Goal: Information Seeking & Learning: Learn about a topic

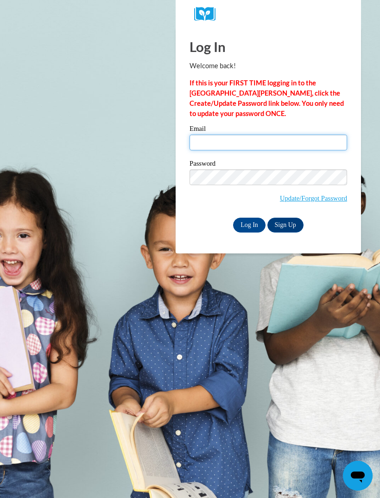
click at [284, 141] on input "Email" at bounding box center [269, 142] width 158 height 16
type input "sadeoniyah@gmail.com"
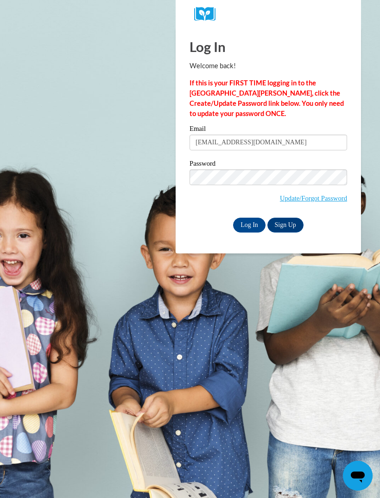
click at [250, 224] on input "Log In" at bounding box center [249, 225] width 32 height 15
click at [252, 222] on input "Log In" at bounding box center [249, 225] width 32 height 15
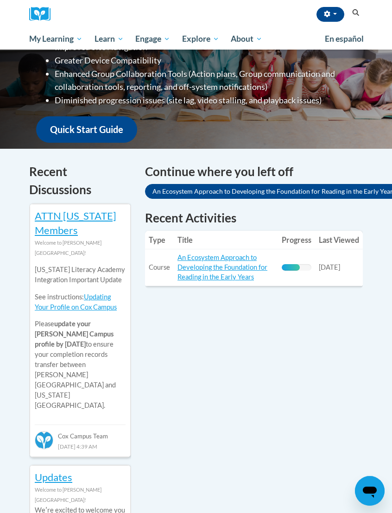
scroll to position [252, 0]
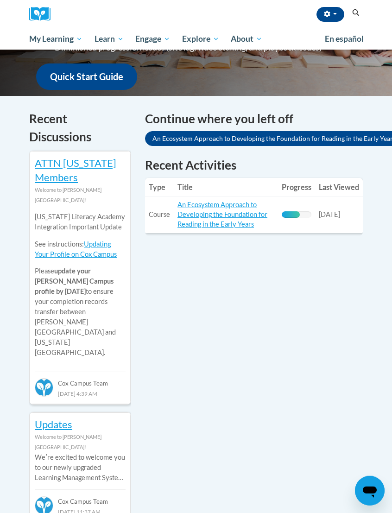
click at [240, 211] on link "An Ecosystem Approach to Developing the Foundation for Reading in the Early Yea…" at bounding box center [223, 214] width 90 height 27
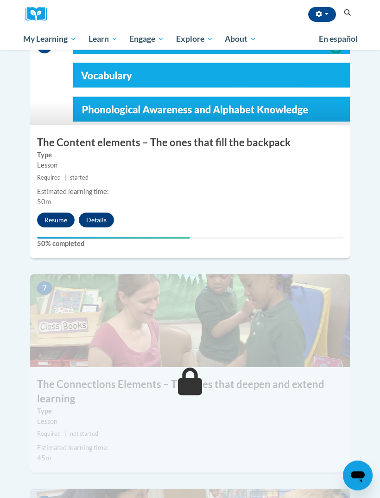
scroll to position [1516, 0]
click at [45, 212] on button "Resume" at bounding box center [56, 219] width 38 height 15
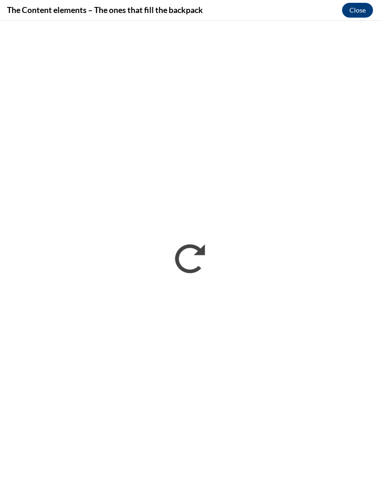
scroll to position [0, 0]
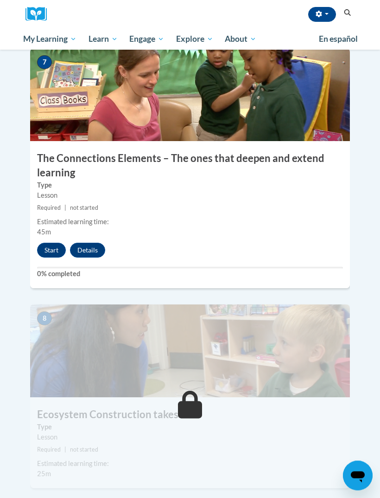
scroll to position [1740, 0]
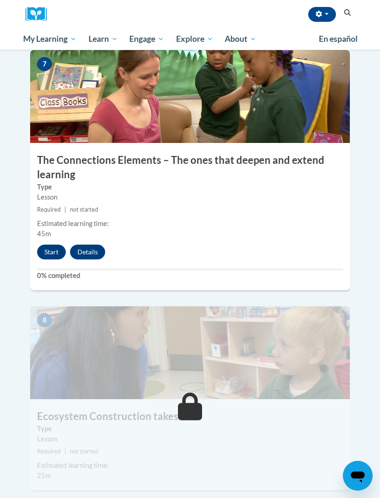
click at [55, 244] on button "Start" at bounding box center [51, 251] width 29 height 15
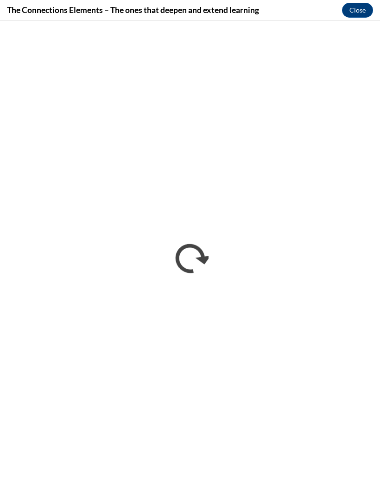
scroll to position [0, 0]
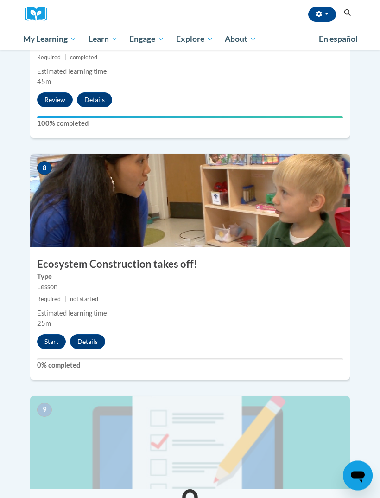
click at [58, 334] on button "Start" at bounding box center [51, 341] width 29 height 15
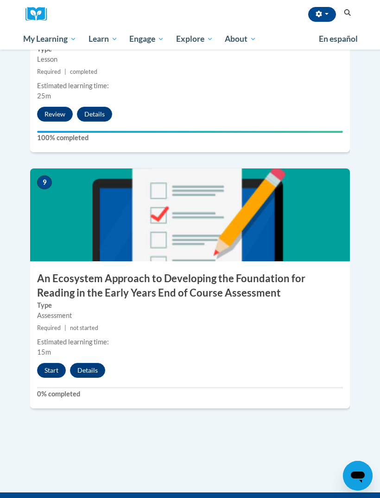
scroll to position [2118, 0]
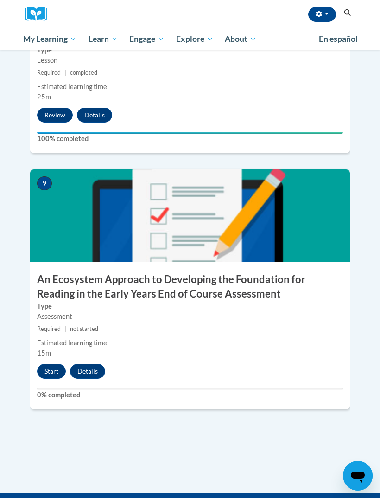
click at [50, 364] on button "Start" at bounding box center [51, 371] width 29 height 15
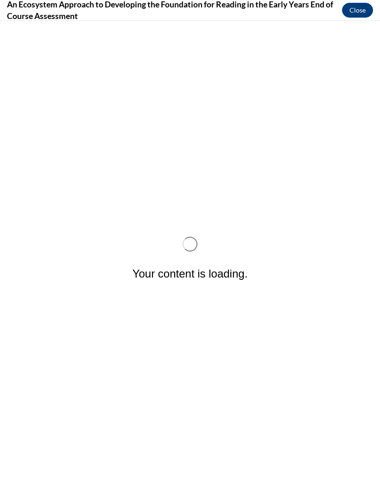
scroll to position [0, 0]
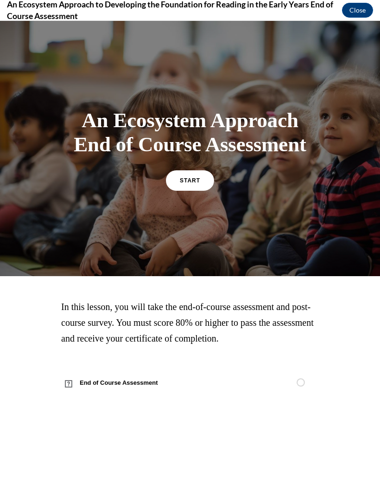
click at [186, 191] on link "START" at bounding box center [190, 180] width 48 height 20
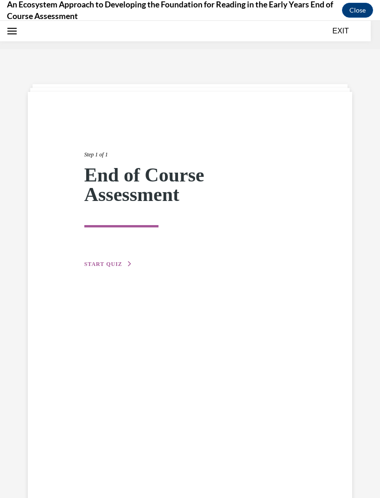
scroll to position [29, 0]
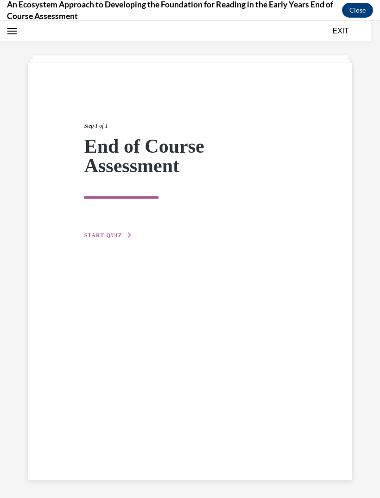
click at [113, 232] on span "START QUIZ" at bounding box center [103, 235] width 38 height 6
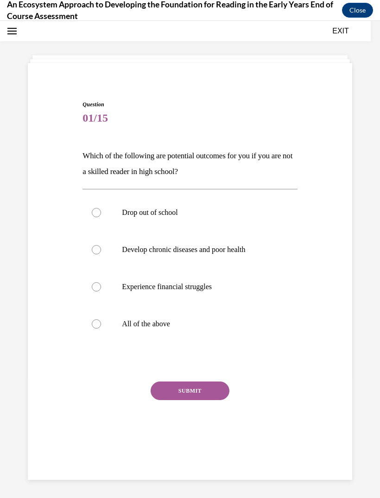
click at [155, 325] on p "All of the above" at bounding box center [198, 323] width 152 height 9
click at [101, 325] on input "All of the above" at bounding box center [96, 323] width 9 height 9
radio input "true"
click at [196, 399] on button "SUBMIT" at bounding box center [190, 390] width 79 height 19
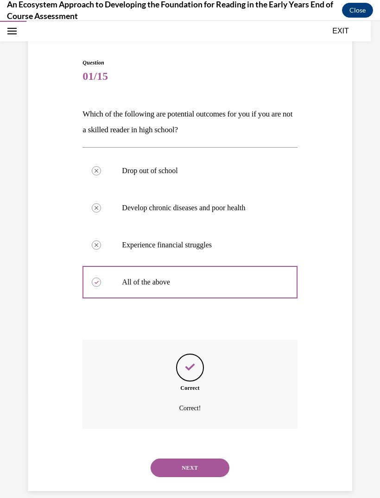
click at [206, 458] on button "NEXT" at bounding box center [190, 467] width 79 height 19
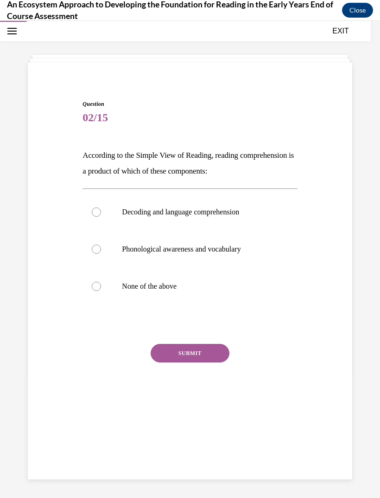
scroll to position [29, 0]
click at [237, 200] on label "Decoding and language comprehension" at bounding box center [190, 211] width 215 height 37
click at [101, 207] on input "Decoding and language comprehension" at bounding box center [96, 211] width 9 height 9
radio input "true"
click at [205, 349] on button "SUBMIT" at bounding box center [190, 353] width 79 height 19
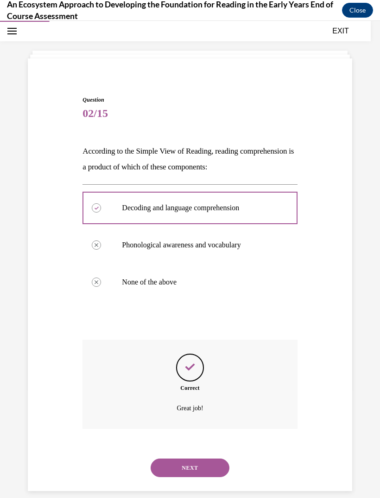
click at [209, 458] on button "NEXT" at bounding box center [190, 467] width 79 height 19
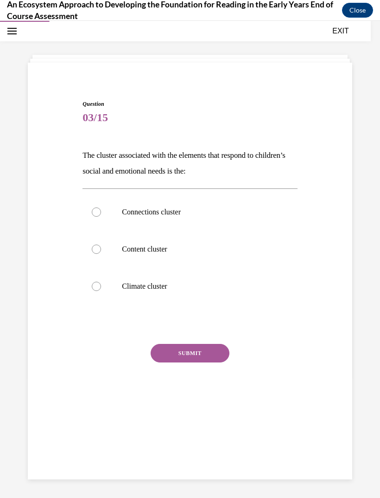
click at [160, 297] on label "Climate cluster" at bounding box center [190, 286] width 215 height 37
click at [101, 291] on input "Climate cluster" at bounding box center [96, 285] width 9 height 9
radio input "true"
click at [206, 352] on button "SUBMIT" at bounding box center [190, 353] width 79 height 19
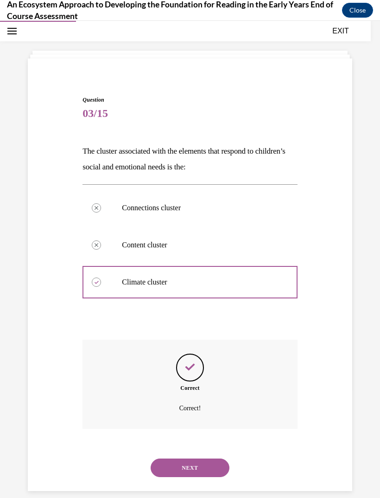
click at [206, 461] on button "NEXT" at bounding box center [190, 467] width 79 height 19
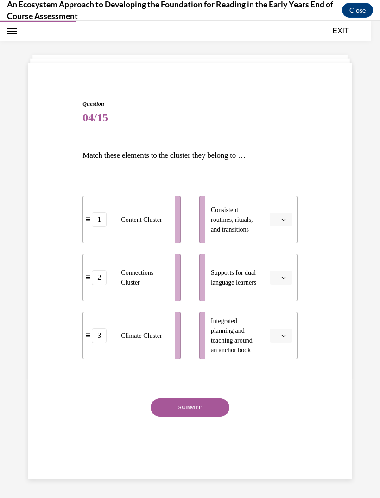
click at [282, 222] on span "button" at bounding box center [284, 219] width 6 height 6
click at [279, 296] on span "3" at bounding box center [277, 295] width 3 height 7
click at [282, 283] on button "button" at bounding box center [281, 277] width 23 height 14
click at [280, 339] on div "2" at bounding box center [280, 335] width 23 height 19
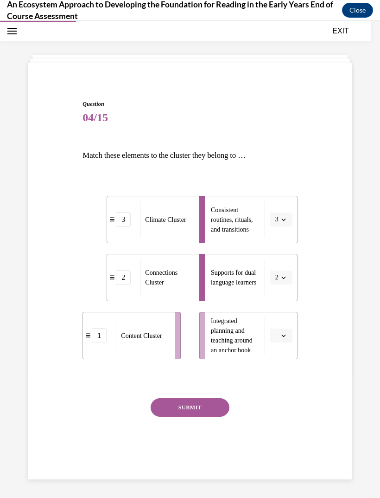
click at [281, 338] on span "button" at bounding box center [284, 335] width 6 height 6
click at [281, 370] on div "1" at bounding box center [280, 374] width 23 height 19
click at [217, 402] on button "SUBMIT" at bounding box center [190, 407] width 79 height 19
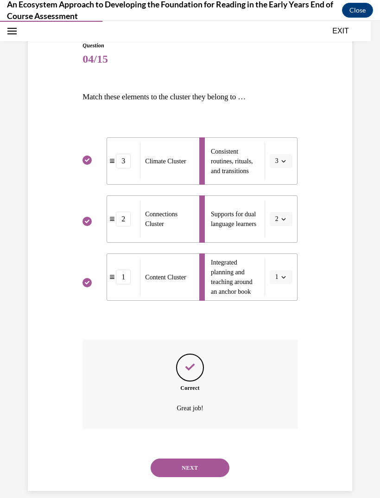
click at [208, 458] on button "NEXT" at bounding box center [190, 467] width 79 height 19
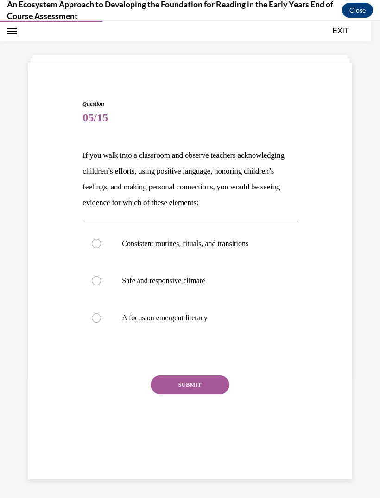
click at [187, 294] on label "Safe and responsive climate" at bounding box center [190, 280] width 215 height 37
click at [101, 285] on input "Safe and responsive climate" at bounding box center [96, 280] width 9 height 9
radio input "true"
click at [209, 389] on button "SUBMIT" at bounding box center [190, 384] width 79 height 19
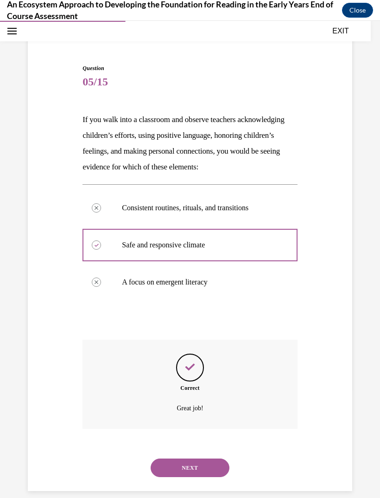
click at [211, 461] on button "NEXT" at bounding box center [190, 467] width 79 height 19
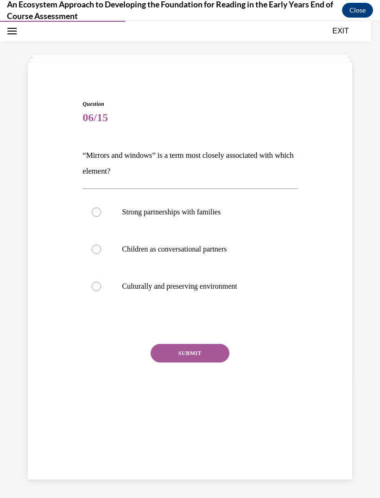
click at [222, 289] on p "Culturally and preserving environment" at bounding box center [198, 285] width 152 height 9
click at [101, 289] on input "Culturally and preserving environment" at bounding box center [96, 285] width 9 height 9
radio input "true"
click at [202, 358] on button "SUBMIT" at bounding box center [190, 353] width 79 height 19
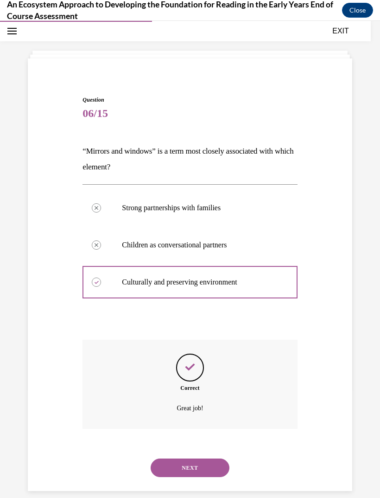
click at [207, 458] on button "NEXT" at bounding box center [190, 467] width 79 height 19
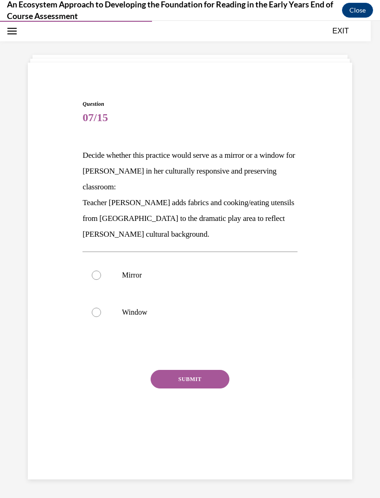
click at [146, 270] on p "Mirror" at bounding box center [198, 274] width 152 height 9
click at [101, 270] on input "Mirror" at bounding box center [96, 274] width 9 height 9
radio input "true"
click at [202, 370] on button "SUBMIT" at bounding box center [190, 379] width 79 height 19
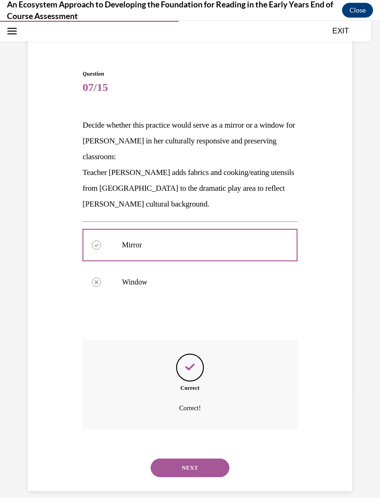
click at [207, 458] on button "NEXT" at bounding box center [190, 467] width 79 height 19
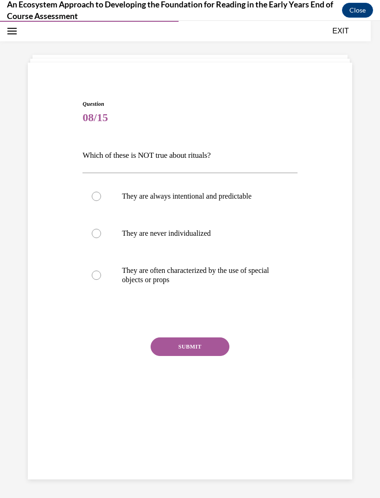
click at [183, 227] on label "They are never individualized" at bounding box center [190, 233] width 215 height 37
click at [101, 229] on input "They are never individualized" at bounding box center [96, 233] width 9 height 9
radio input "true"
click at [203, 346] on button "SUBMIT" at bounding box center [190, 346] width 79 height 19
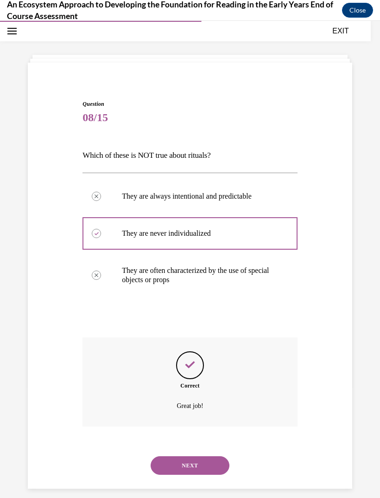
click at [211, 458] on button "NEXT" at bounding box center [190, 465] width 79 height 19
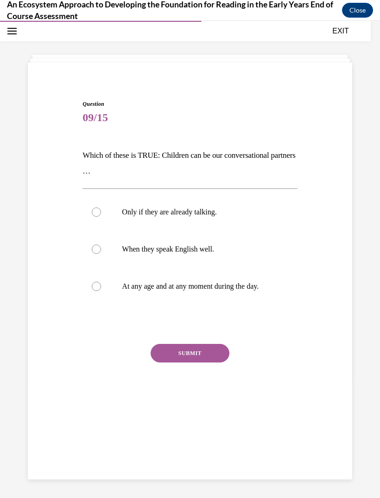
click at [203, 293] on label "At any age and at any moment during the day." at bounding box center [190, 286] width 215 height 37
click at [101, 291] on input "At any age and at any moment during the day." at bounding box center [96, 285] width 9 height 9
radio input "true"
click at [210, 354] on button "SUBMIT" at bounding box center [190, 353] width 79 height 19
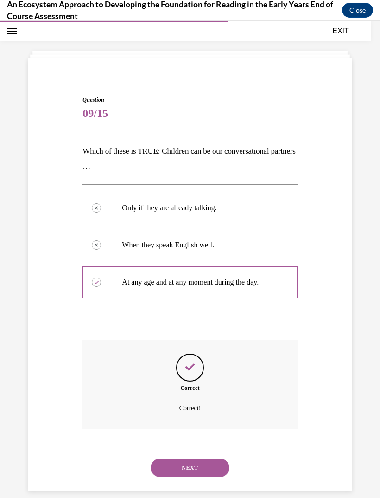
click at [206, 458] on button "NEXT" at bounding box center [190, 467] width 79 height 19
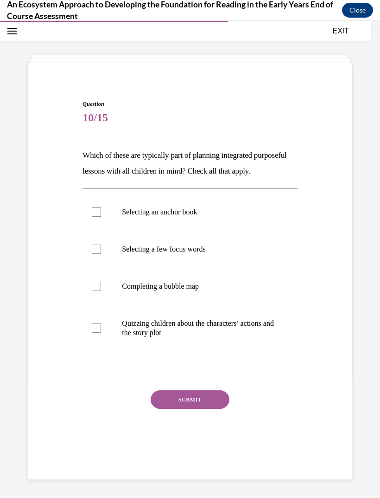
click at [181, 217] on p "Selecting an anchor book" at bounding box center [198, 211] width 152 height 9
click at [101, 217] on input "Selecting an anchor book" at bounding box center [96, 211] width 9 height 9
checkbox input "true"
click at [185, 256] on label "Selecting a few focus words" at bounding box center [190, 248] width 215 height 37
click at [101, 254] on input "Selecting a few focus words" at bounding box center [96, 248] width 9 height 9
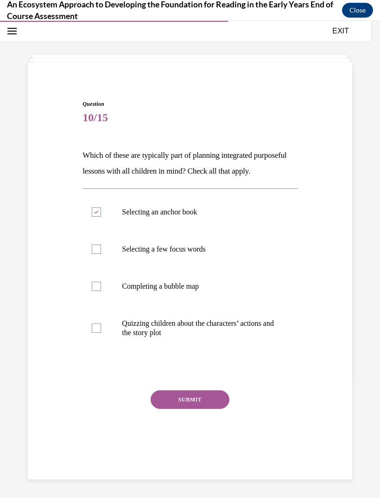
checkbox input "true"
click at [188, 291] on p "Completing a bubble map" at bounding box center [198, 285] width 152 height 9
click at [101, 291] on input "Completing a bubble map" at bounding box center [96, 285] width 9 height 9
checkbox input "true"
click at [208, 409] on button "SUBMIT" at bounding box center [190, 399] width 79 height 19
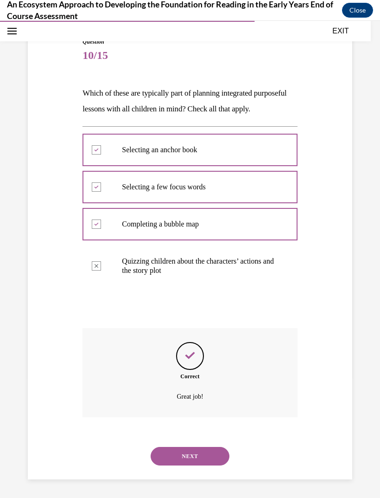
click at [211, 454] on button "NEXT" at bounding box center [190, 456] width 79 height 19
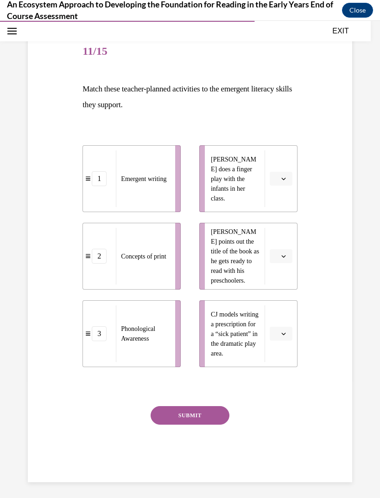
scroll to position [87, 0]
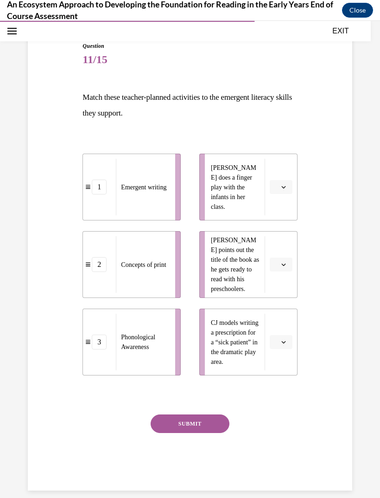
click at [154, 261] on span "Concepts of print" at bounding box center [143, 264] width 45 height 7
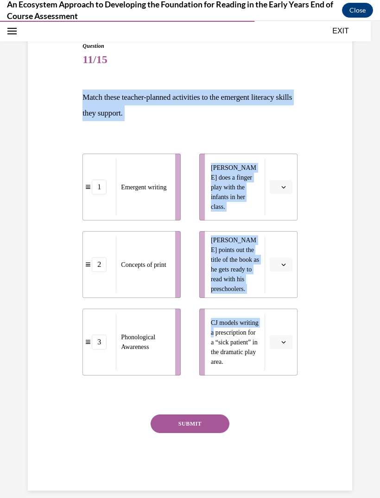
click at [327, 167] on div "Question 11/15 Match these teacher-planned activities to the emergent literacy …" at bounding box center [190, 252] width 329 height 476
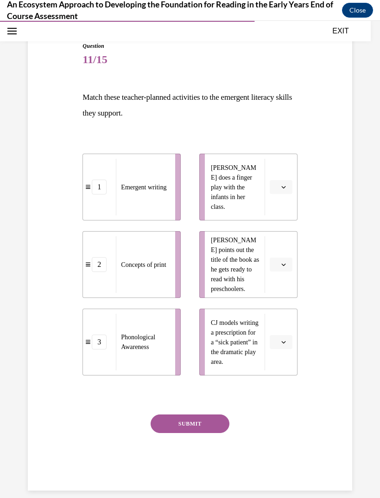
click at [283, 188] on icon "button" at bounding box center [283, 187] width 4 height 2
click at [281, 261] on div "3" at bounding box center [280, 263] width 23 height 19
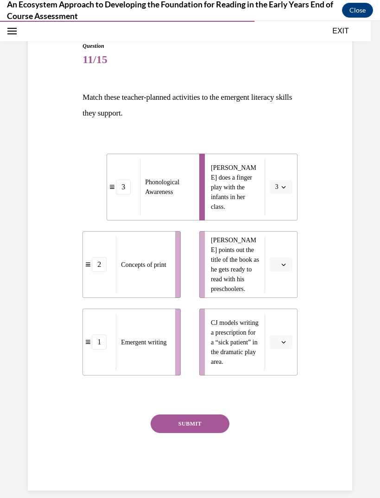
click at [287, 262] on span "button" at bounding box center [284, 264] width 6 height 6
click at [279, 302] on span "1" at bounding box center [277, 303] width 3 height 7
click at [285, 340] on icon "button" at bounding box center [283, 341] width 5 height 5
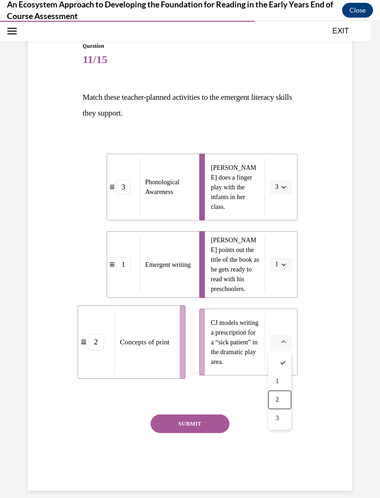
click at [281, 402] on div "2" at bounding box center [280, 399] width 23 height 19
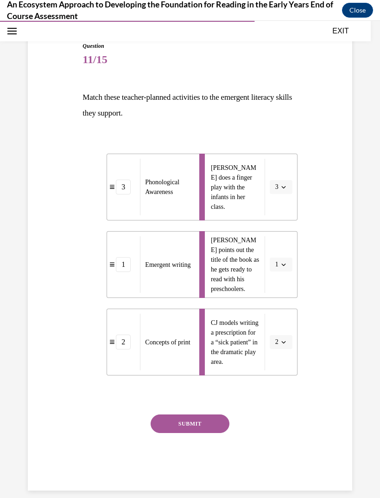
click at [191, 432] on button "SUBMIT" at bounding box center [190, 423] width 79 height 19
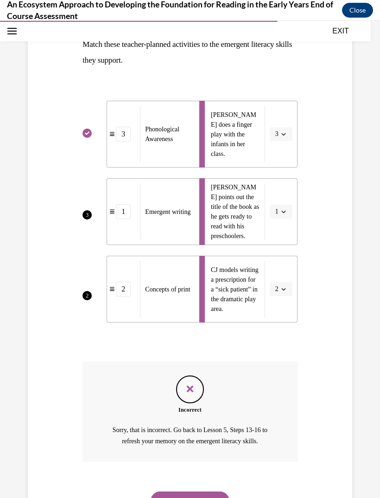
scroll to position [173, 0]
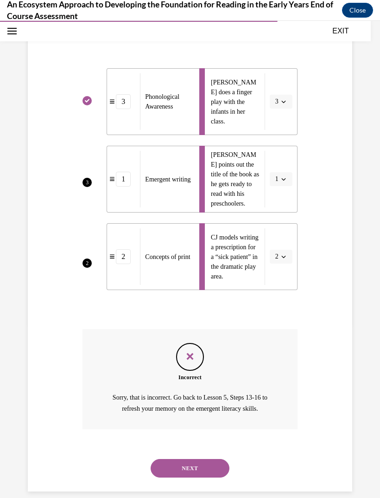
click at [213, 459] on button "NEXT" at bounding box center [190, 468] width 79 height 19
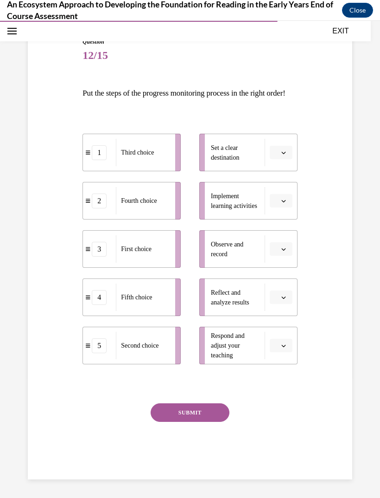
scroll to position [96, 0]
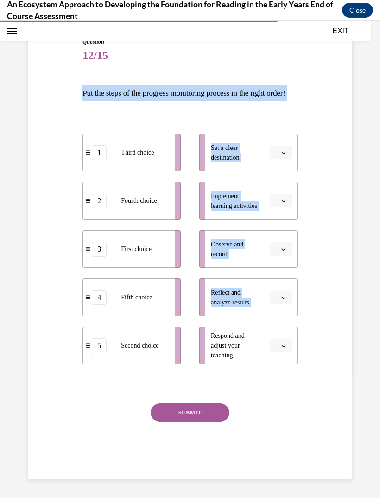
copy div "Put the steps of the progress monitoring process in the right order! 1 Third ch…"
click at [323, 104] on div "Question 12/15 Put the steps of the progress monitoring process in the right or…" at bounding box center [190, 244] width 329 height 469
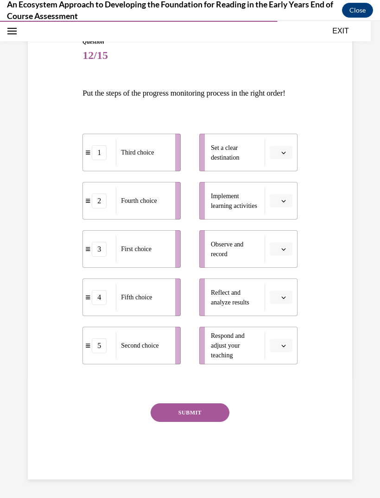
click at [277, 157] on span "Please select an option" at bounding box center [276, 152] width 3 height 9
click at [276, 207] on div "1" at bounding box center [280, 202] width 23 height 19
click at [283, 203] on icon "button" at bounding box center [283, 200] width 5 height 5
click at [278, 274] on div "2" at bounding box center [280, 269] width 23 height 19
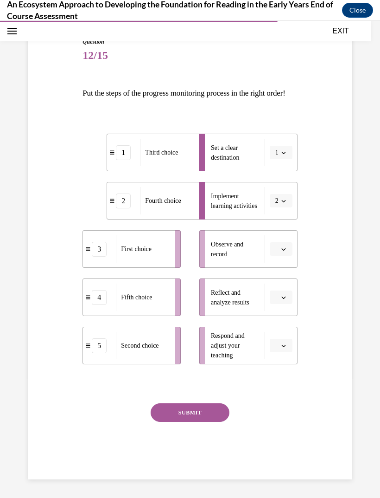
click at [285, 251] on icon "button" at bounding box center [283, 249] width 5 height 5
click at [279, 319] on span "2" at bounding box center [277, 317] width 3 height 7
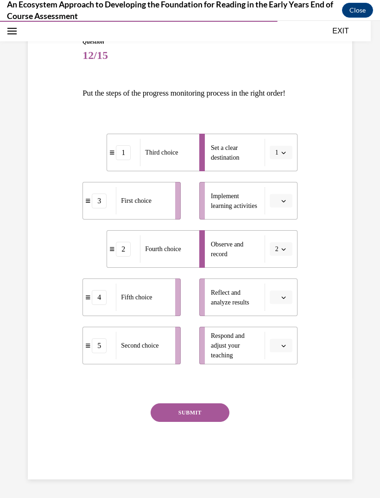
click at [288, 256] on button "2" at bounding box center [281, 249] width 23 height 14
click at [277, 338] on span "3" at bounding box center [275, 336] width 3 height 7
click at [289, 304] on button "button" at bounding box center [281, 297] width 23 height 14
click at [279, 404] on span "4" at bounding box center [277, 402] width 3 height 7
click at [281, 349] on span "button" at bounding box center [284, 345] width 6 height 6
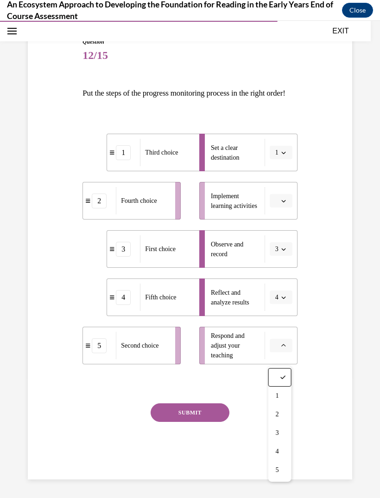
click at [281, 445] on div "4" at bounding box center [280, 451] width 23 height 19
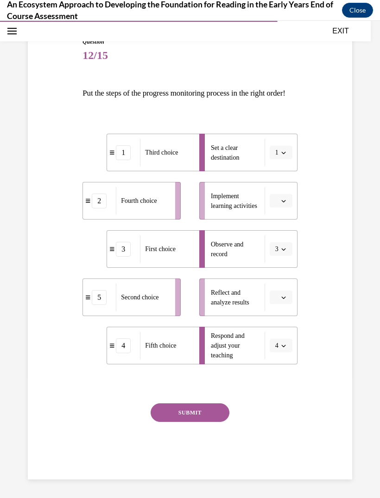
click at [287, 352] on button "4" at bounding box center [281, 346] width 23 height 14
click at [279, 463] on div "5" at bounding box center [278, 470] width 23 height 19
click at [288, 302] on button "button" at bounding box center [281, 297] width 23 height 14
click at [281, 403] on div "4" at bounding box center [280, 403] width 23 height 19
click at [286, 203] on icon "button" at bounding box center [283, 200] width 5 height 5
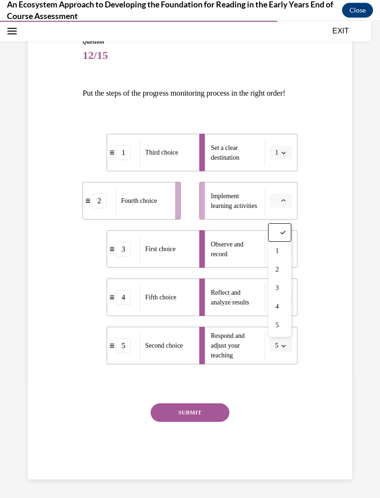
click at [284, 270] on div "2" at bounding box center [280, 269] width 23 height 19
click at [203, 420] on button "SUBMIT" at bounding box center [190, 412] width 79 height 19
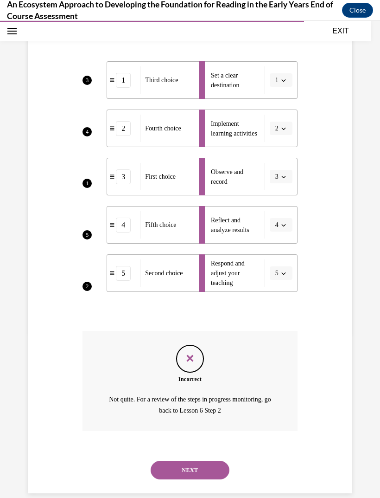
scroll to position [181, 0]
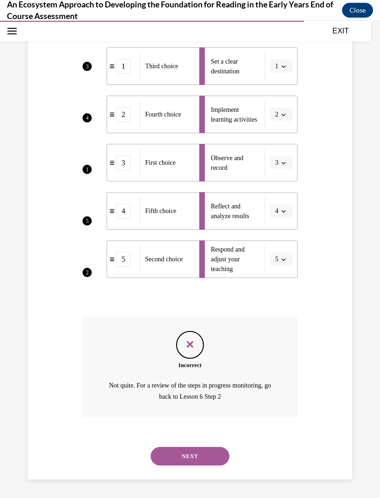
click at [212, 458] on button "NEXT" at bounding box center [190, 456] width 79 height 19
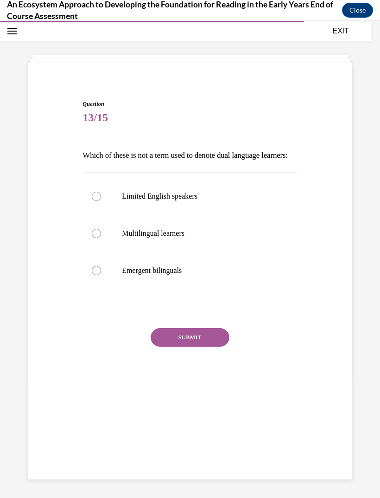
scroll to position [29, 0]
click at [192, 204] on label "Limited English speakers" at bounding box center [190, 196] width 215 height 37
click at [101, 201] on input "Limited English speakers" at bounding box center [96, 196] width 9 height 9
radio input "true"
click at [207, 346] on button "SUBMIT" at bounding box center [190, 337] width 79 height 19
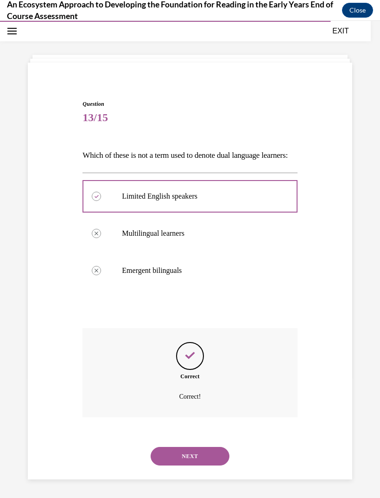
click at [206, 457] on button "NEXT" at bounding box center [190, 456] width 79 height 19
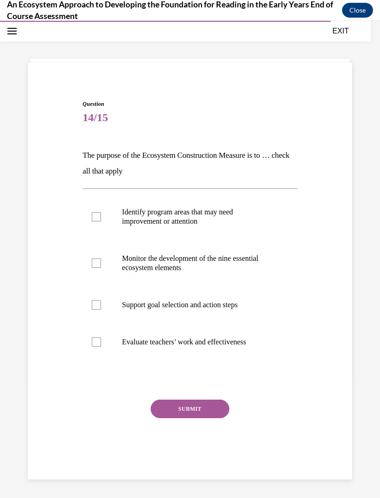
click at [200, 219] on p "Identify program areas that may need improvement or attention" at bounding box center [198, 216] width 152 height 19
click at [101, 219] on input "Identify program areas that may need improvement or attention" at bounding box center [96, 216] width 9 height 9
checkbox input "true"
click at [185, 256] on p "Monitor the development of the nine essential ecosystem elements" at bounding box center [198, 263] width 152 height 19
click at [101, 258] on input "Monitor the development of the nine essential ecosystem elements" at bounding box center [96, 262] width 9 height 9
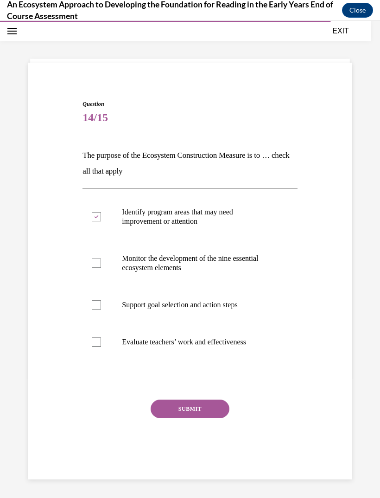
checkbox input "true"
click at [201, 310] on label "Support goal selection and action steps" at bounding box center [190, 304] width 215 height 37
click at [101, 309] on input "Support goal selection and action steps" at bounding box center [96, 304] width 9 height 9
checkbox input "true"
click at [205, 411] on button "SUBMIT" at bounding box center [190, 408] width 79 height 19
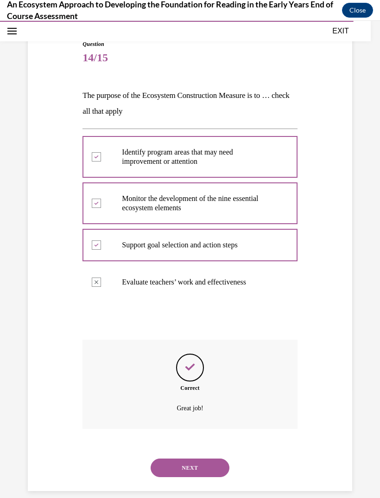
click at [202, 459] on button "NEXT" at bounding box center [190, 467] width 79 height 19
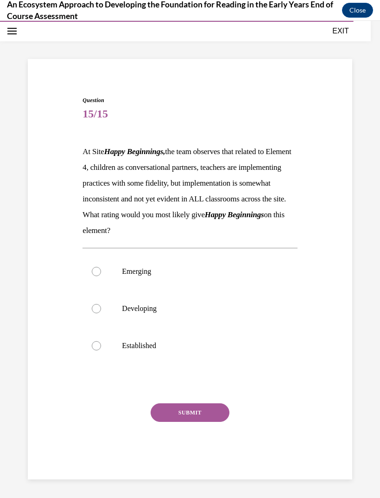
scroll to position [38, 0]
click at [155, 313] on p "Developing" at bounding box center [198, 308] width 152 height 9
click at [101, 313] on input "Developing" at bounding box center [96, 308] width 9 height 9
radio input "true"
click at [197, 422] on button "SUBMIT" at bounding box center [190, 412] width 79 height 19
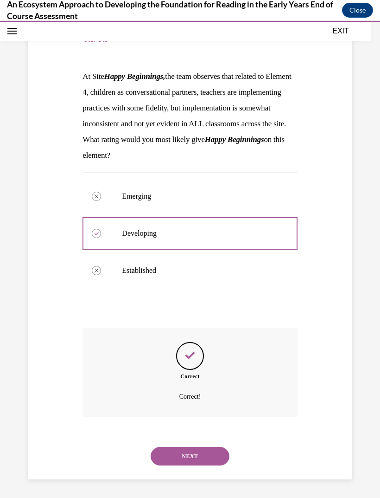
click at [205, 452] on button "NEXT" at bounding box center [190, 456] width 79 height 19
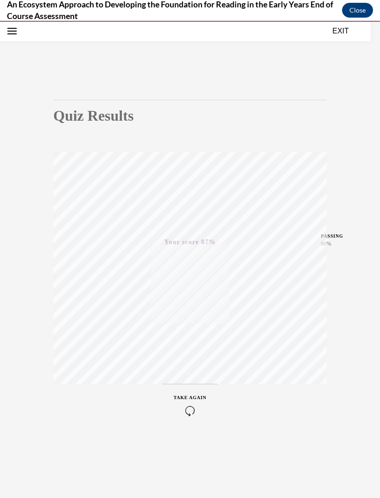
scroll to position [29, 0]
click at [341, 28] on button "EXIT" at bounding box center [341, 31] width 56 height 11
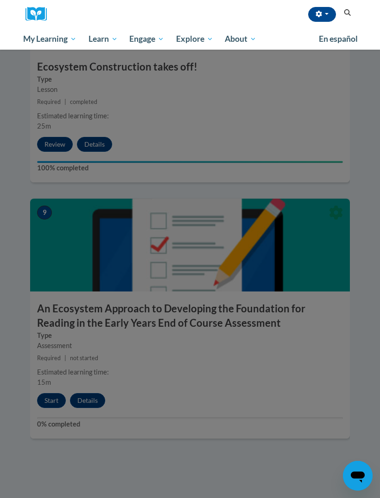
scroll to position [2143, 0]
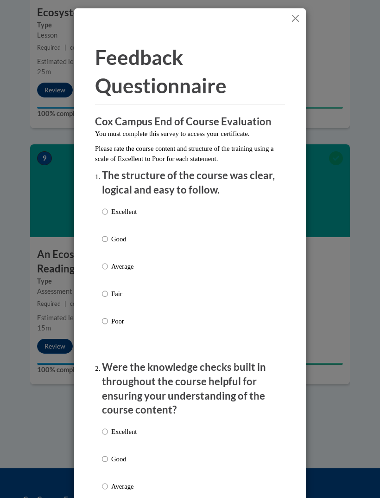
click at [296, 19] on button "Close" at bounding box center [296, 19] width 12 height 12
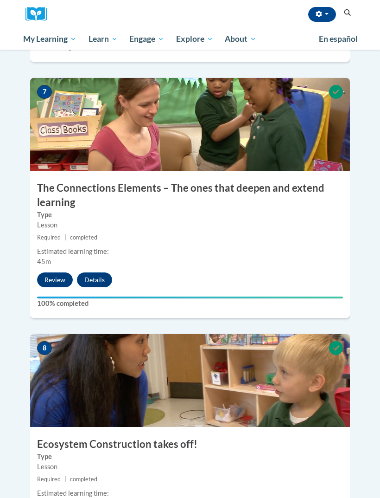
scroll to position [1709, 0]
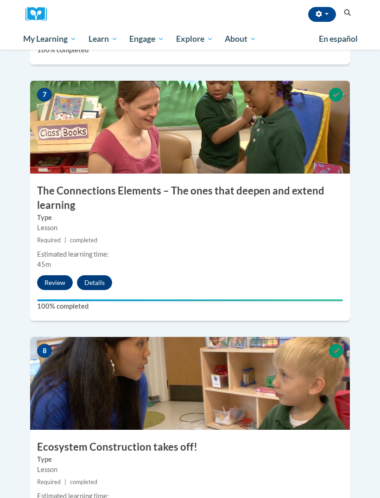
click at [70, 29] on link "My Learning" at bounding box center [49, 38] width 65 height 21
click at [39, 18] on img at bounding box center [40, 14] width 28 height 14
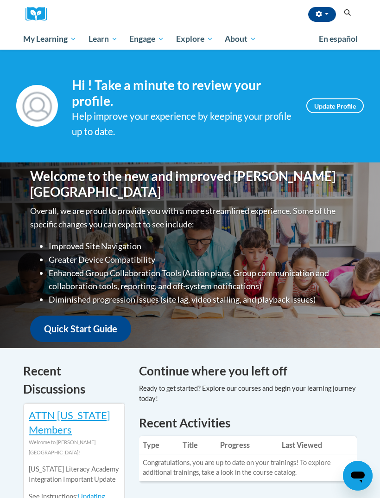
click at [347, 17] on button "Search" at bounding box center [348, 12] width 14 height 11
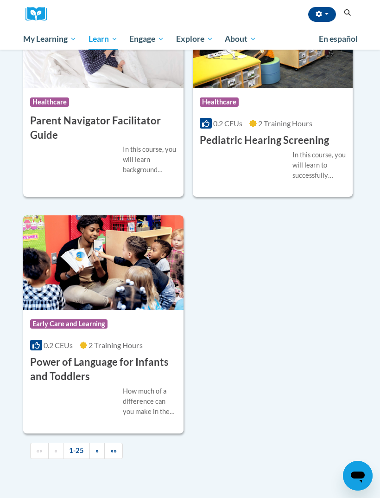
scroll to position [3039, 0]
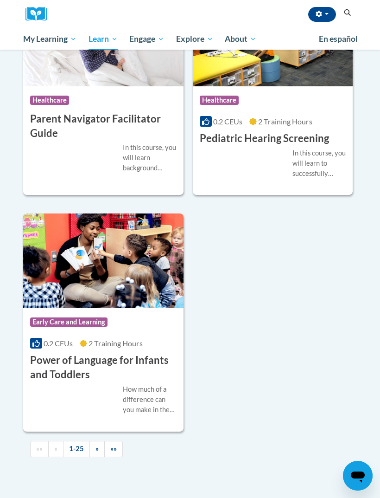
click at [98, 441] on link "»" at bounding box center [97, 449] width 15 height 16
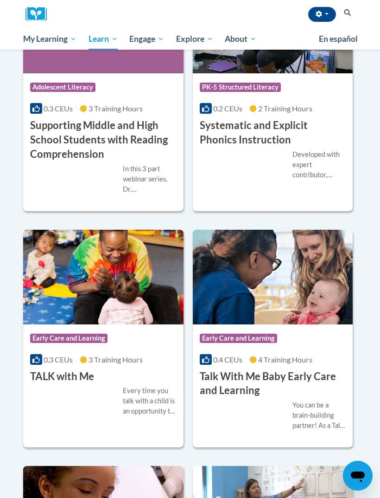
scroll to position [1495, 0]
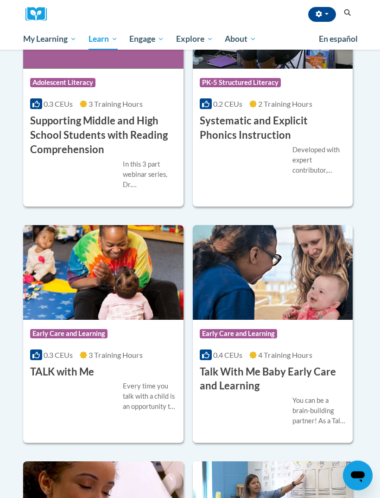
click at [127, 306] on img at bounding box center [103, 272] width 160 height 95
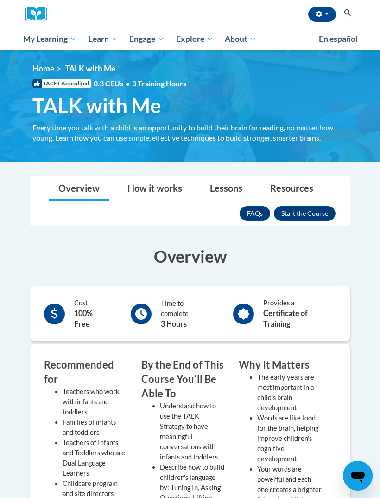
click at [321, 210] on button "Enroll" at bounding box center [305, 213] width 62 height 15
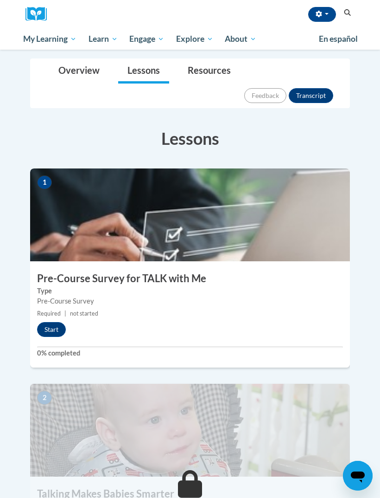
scroll to position [100, 0]
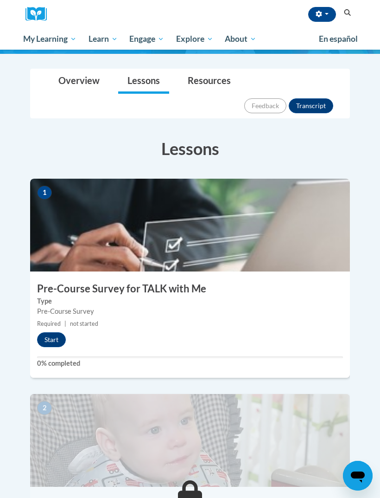
click at [61, 332] on button "Start" at bounding box center [51, 339] width 29 height 15
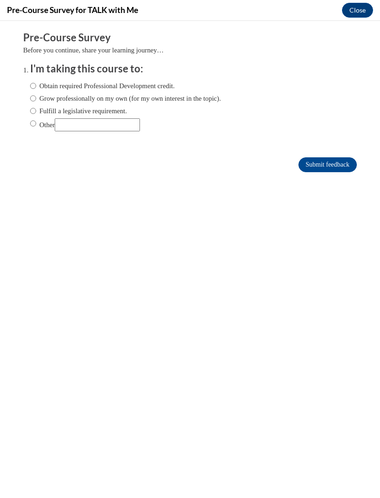
scroll to position [0, 0]
click at [153, 84] on label "Obtain required Professional Development credit." at bounding box center [102, 86] width 145 height 10
click at [36, 84] on input "Obtain required Professional Development credit." at bounding box center [33, 86] width 6 height 10
radio input "true"
click at [324, 164] on input "Submit feedback" at bounding box center [328, 164] width 58 height 15
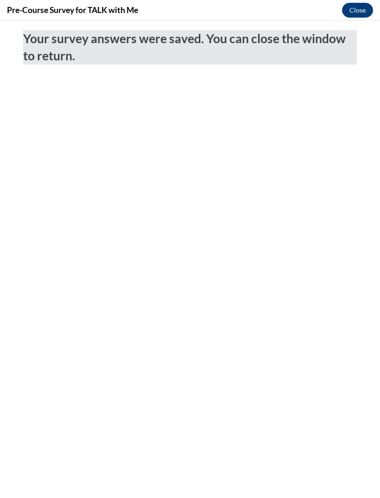
click at [363, 16] on button "Close" at bounding box center [357, 10] width 31 height 15
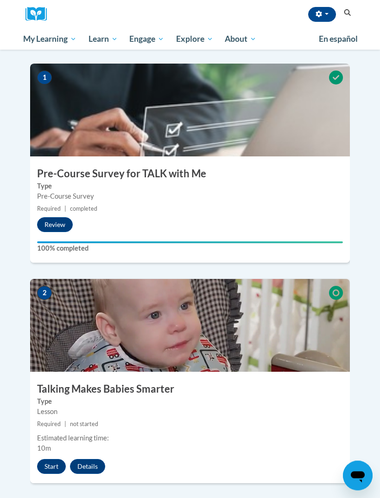
scroll to position [213, 0]
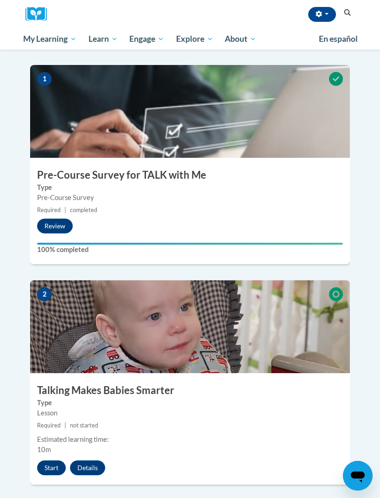
click at [55, 460] on button "Start" at bounding box center [51, 467] width 29 height 15
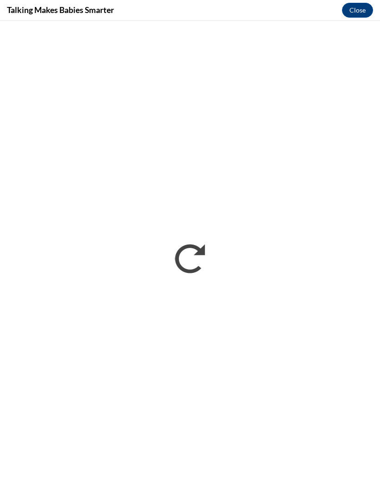
scroll to position [467, 0]
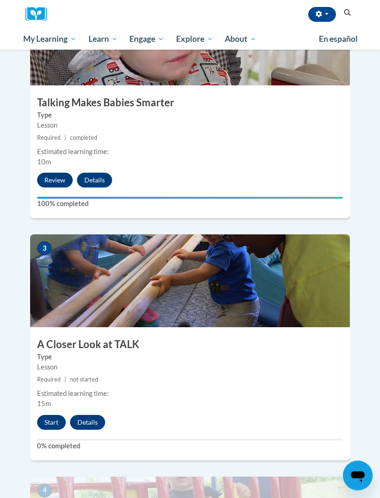
click at [55, 415] on button "Start" at bounding box center [51, 422] width 29 height 15
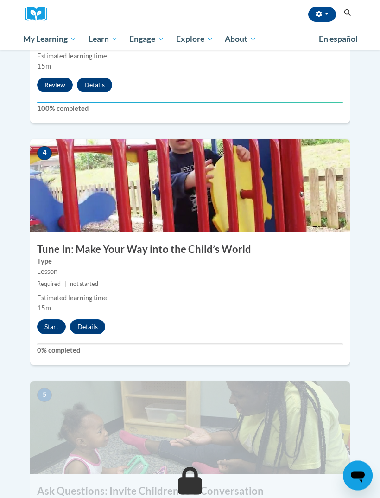
scroll to position [841, 0]
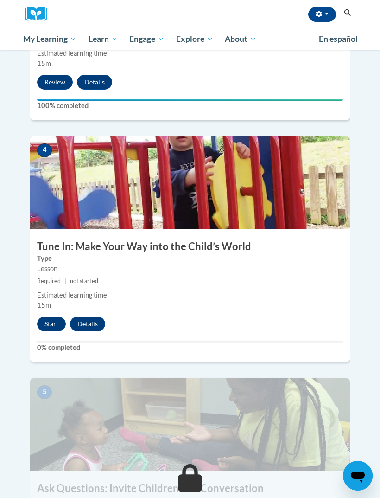
click at [50, 316] on button "Start" at bounding box center [51, 323] width 29 height 15
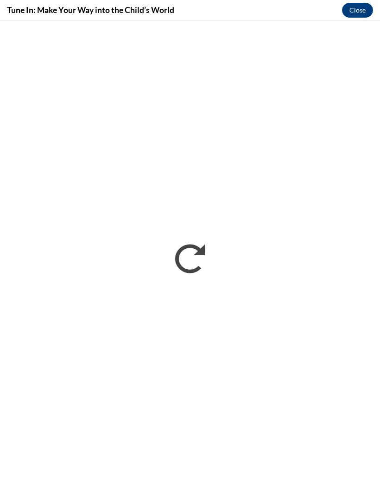
scroll to position [844, 0]
